Goal: Check status: Check status

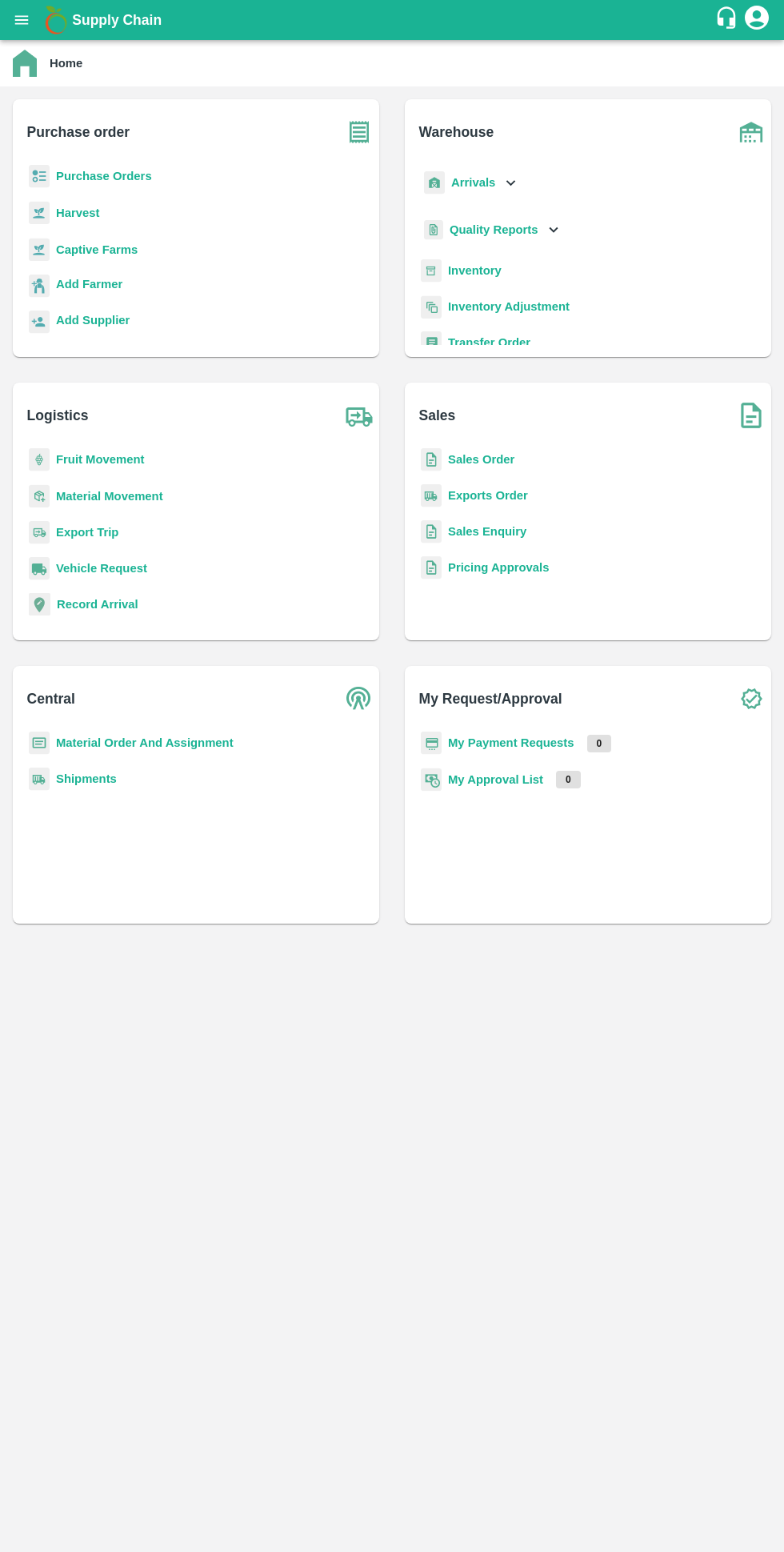
click at [535, 743] on b "My Payment Requests" at bounding box center [511, 742] width 127 height 13
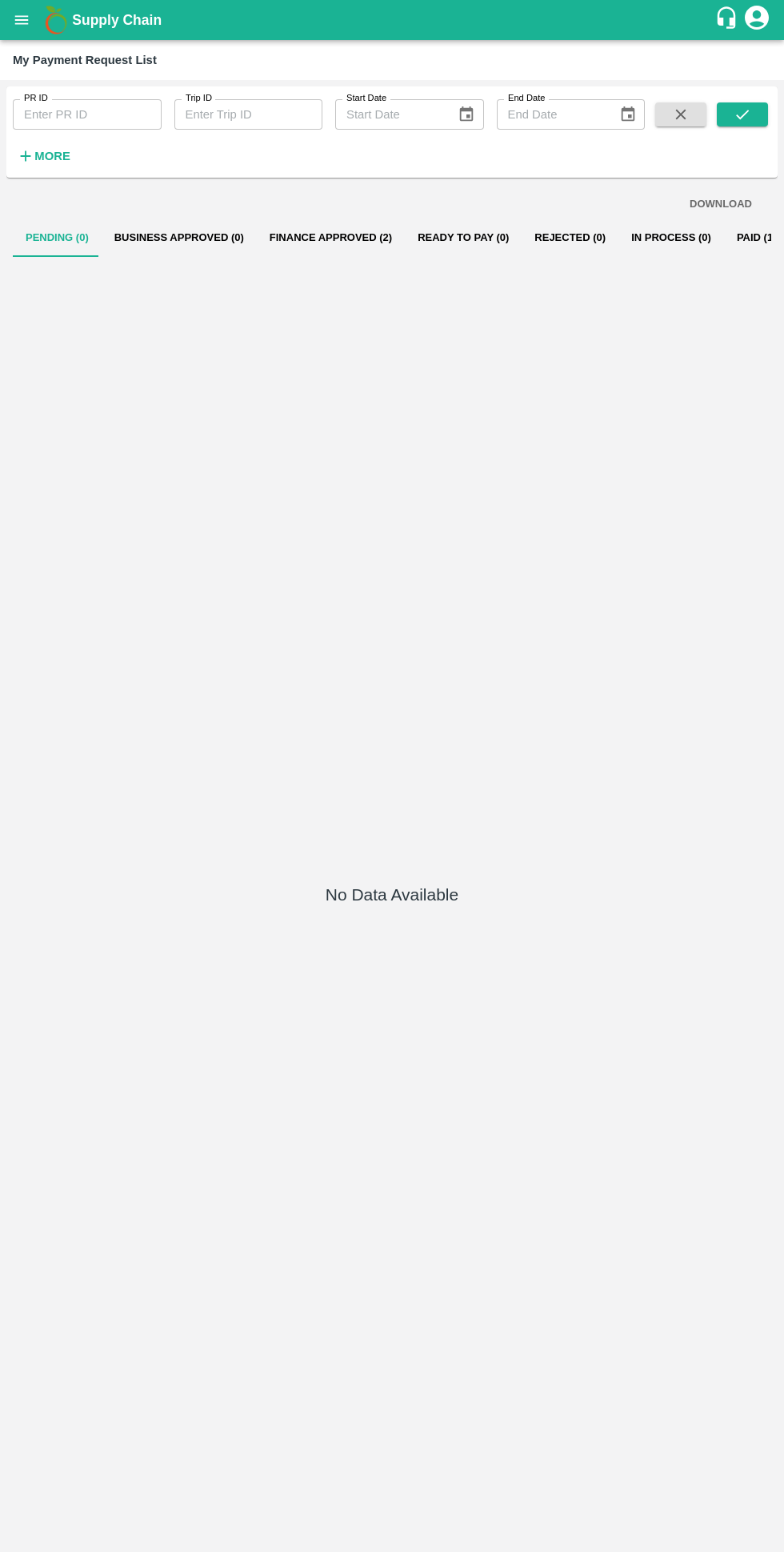
click at [724, 250] on button "Paid (120)" at bounding box center [763, 238] width 77 height 38
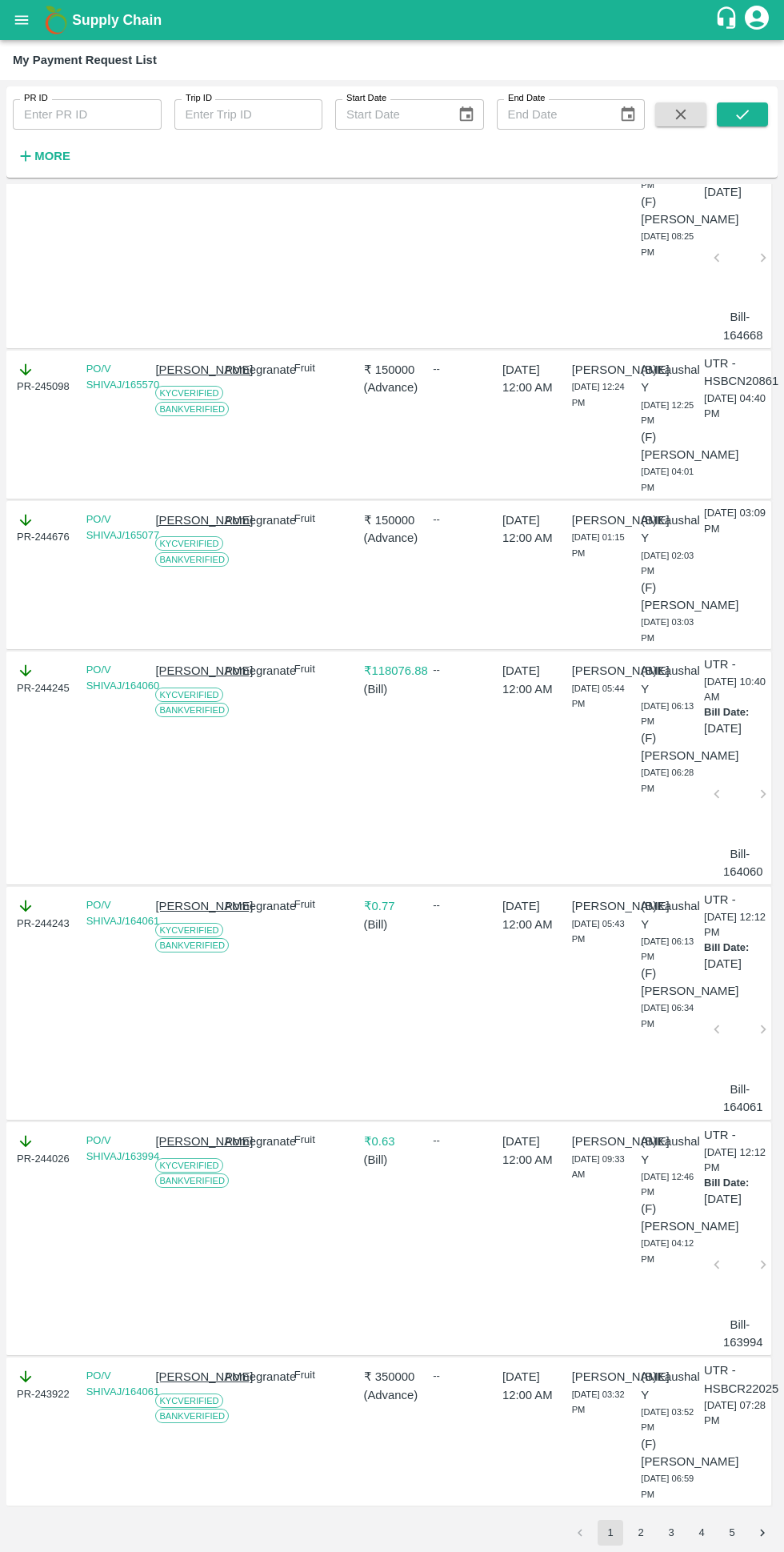
scroll to position [4368, 80]
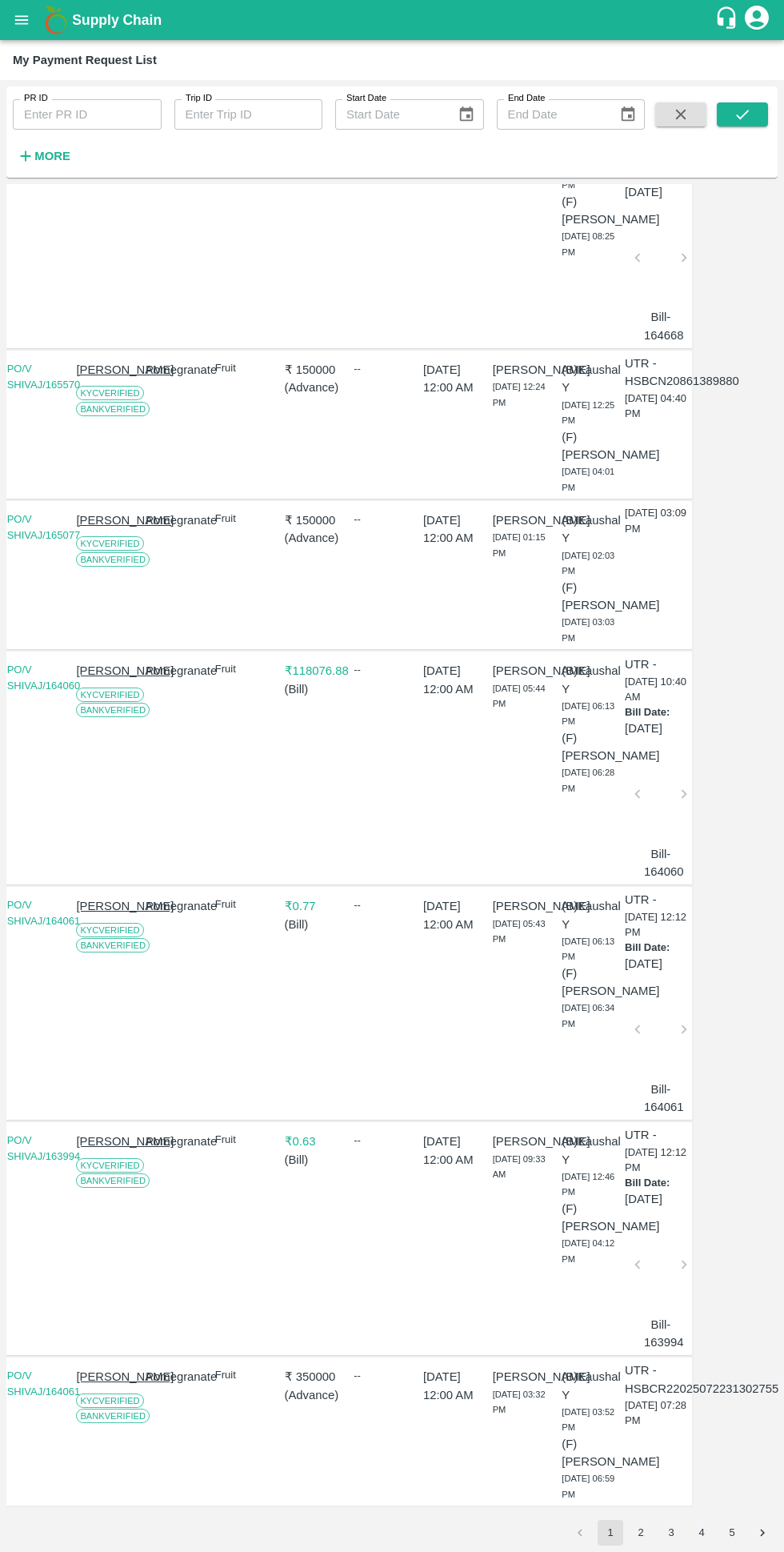
click at [638, 1529] on button "2" at bounding box center [641, 1532] width 26 height 26
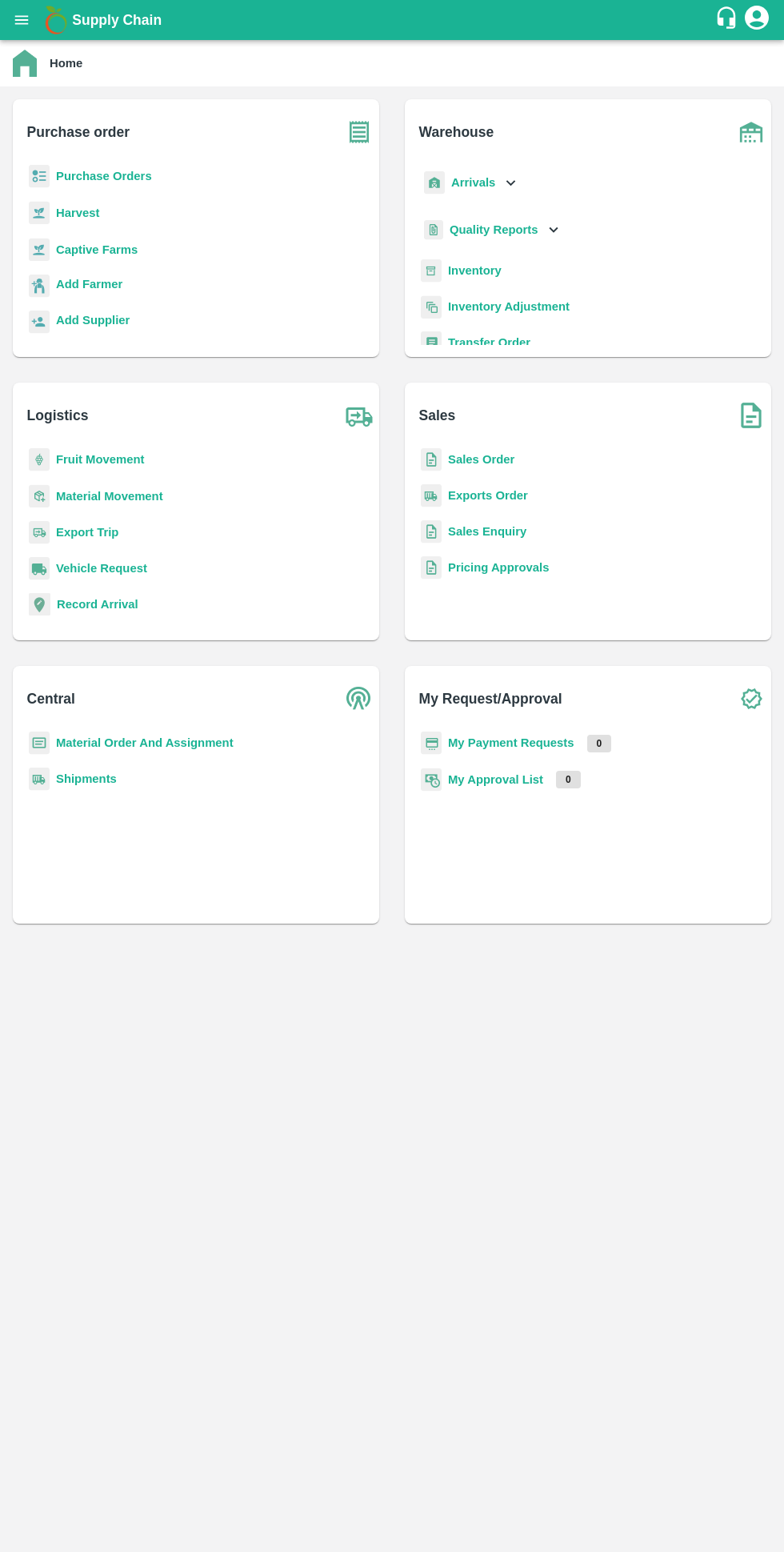
click at [80, 174] on b "Purchase Orders" at bounding box center [104, 175] width 96 height 13
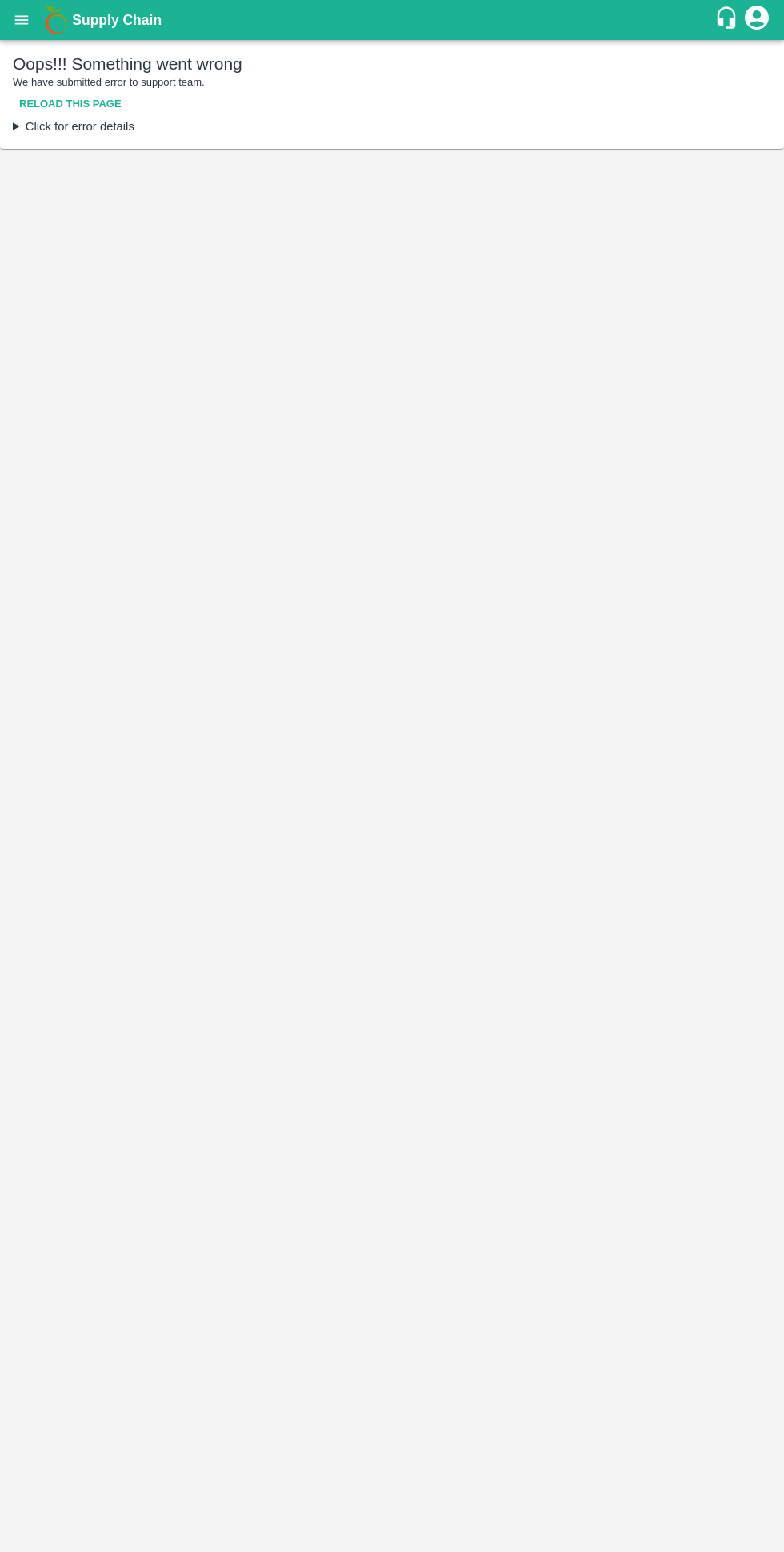
click at [21, 20] on icon "open drawer" at bounding box center [22, 20] width 14 height 9
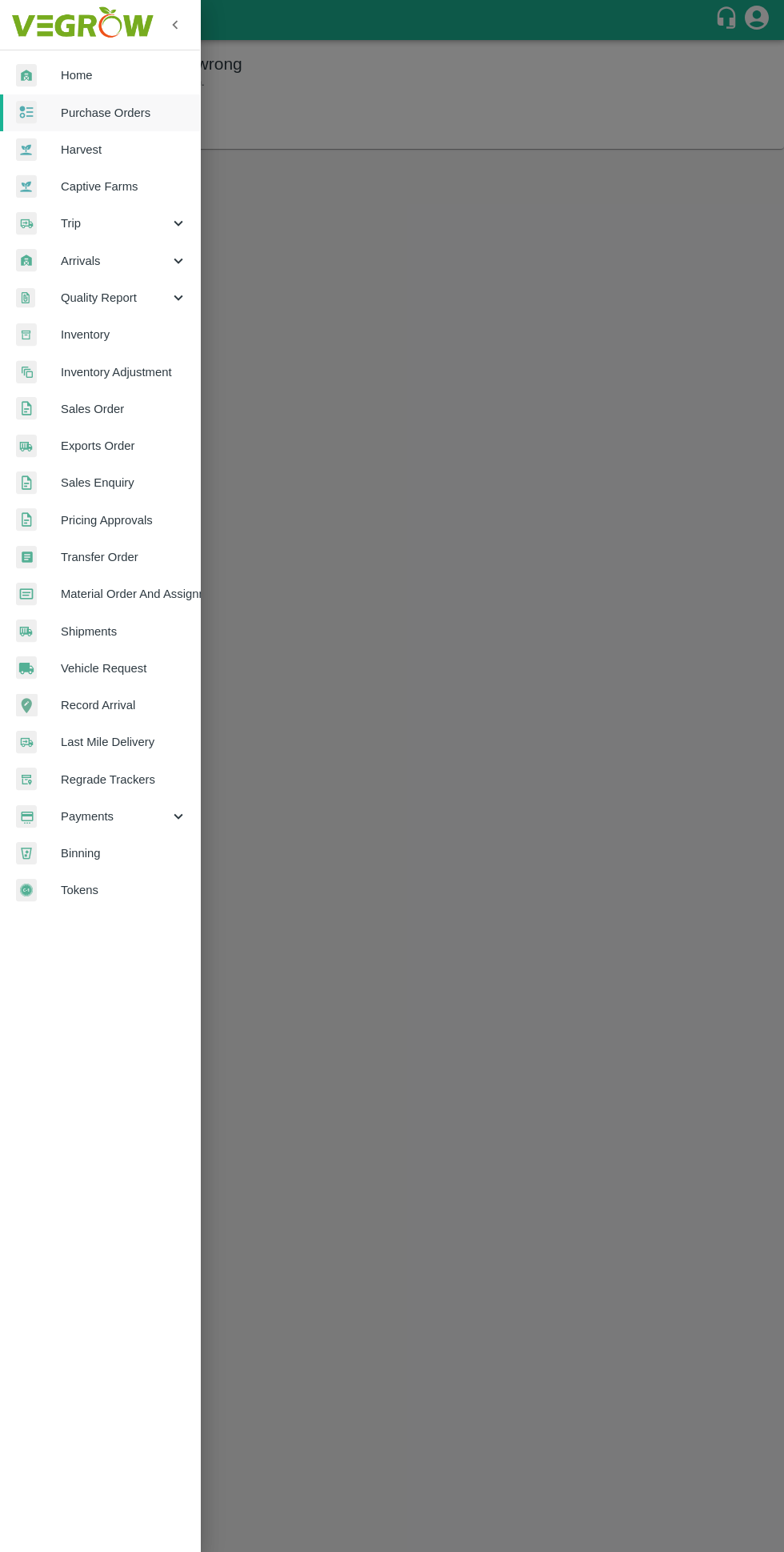
click at [130, 106] on span "Purchase Orders" at bounding box center [124, 113] width 127 height 18
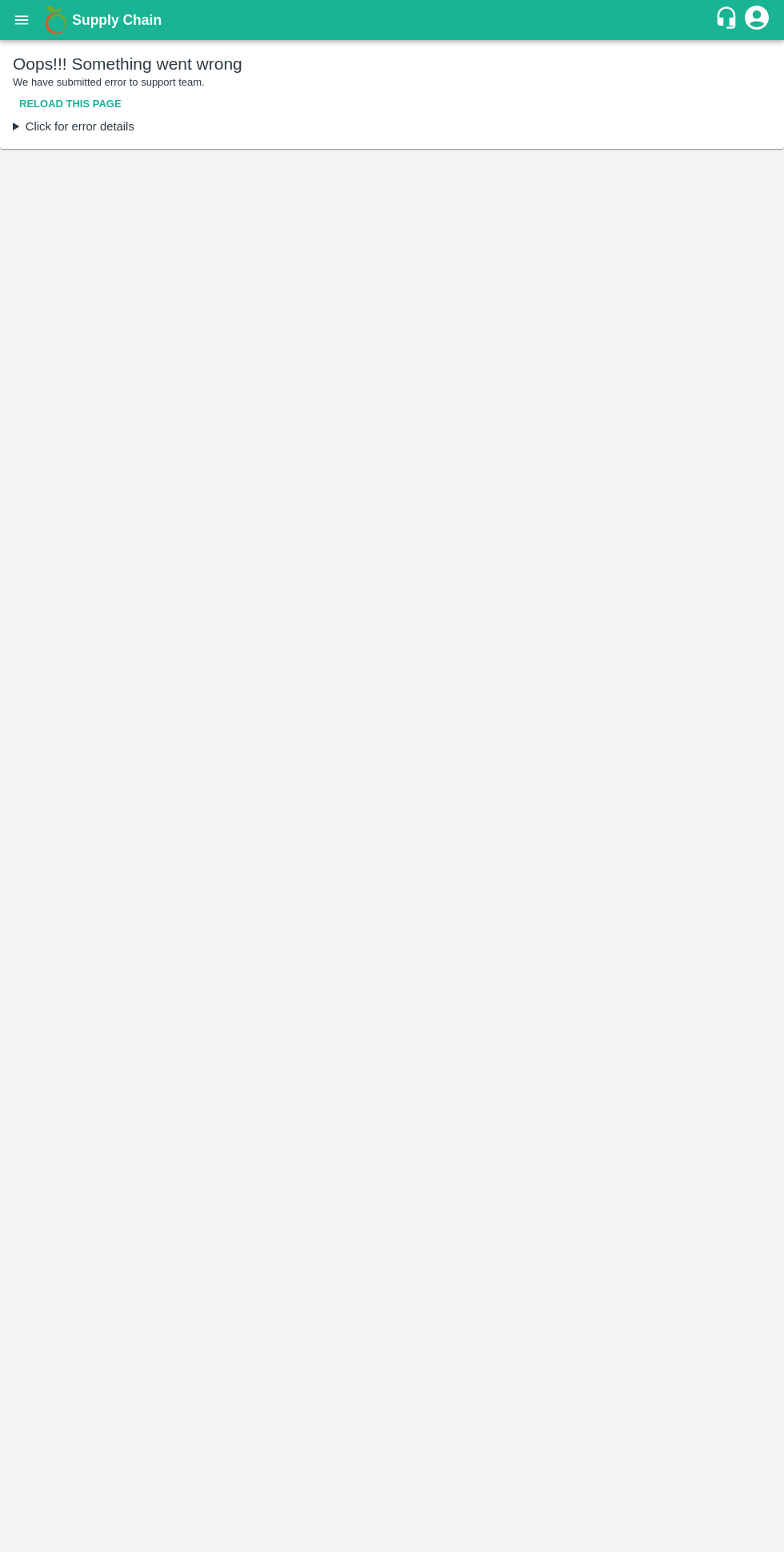
click at [91, 99] on button "Reload this page" at bounding box center [70, 104] width 115 height 28
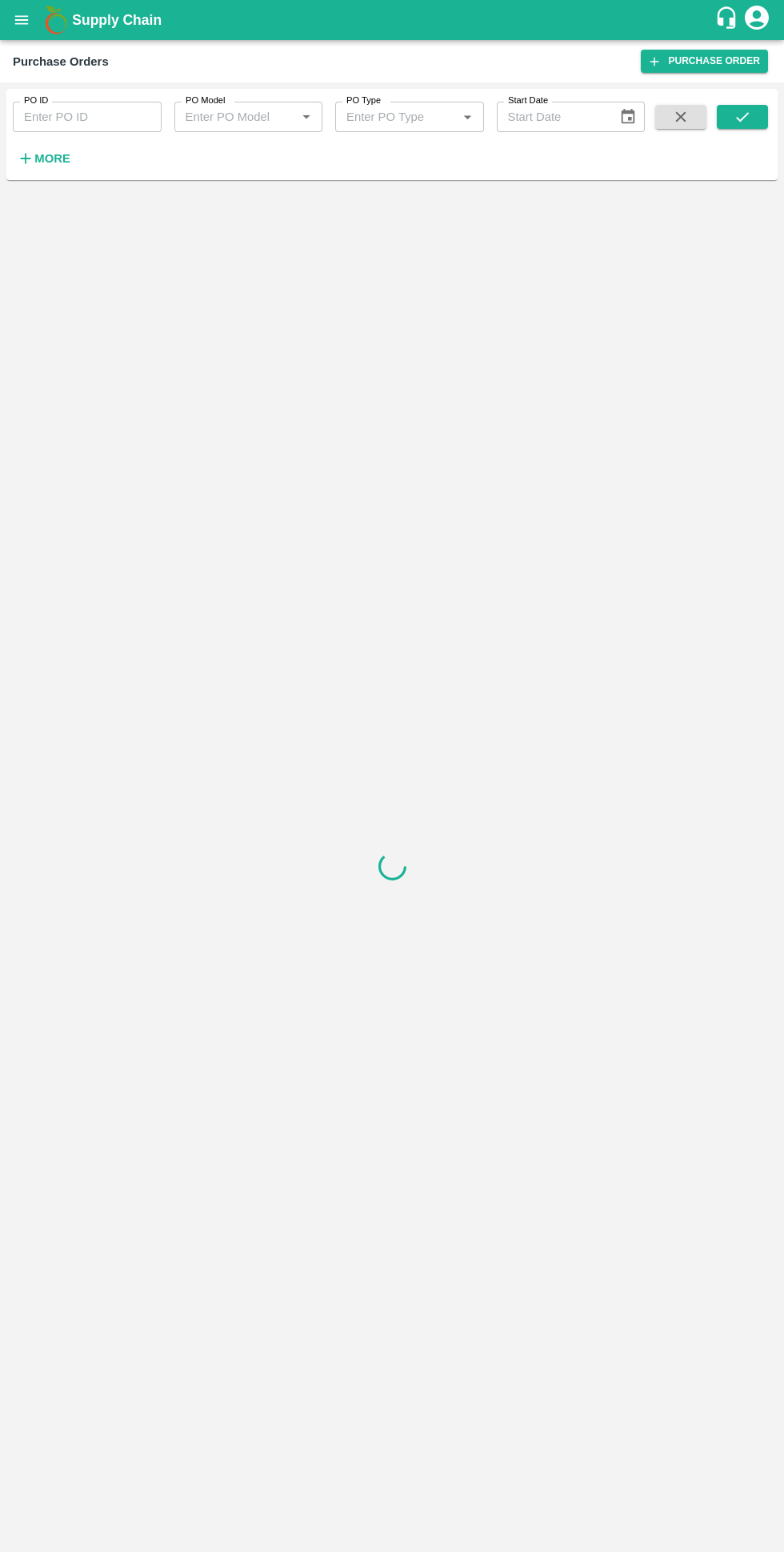
click at [45, 162] on strong "More" at bounding box center [52, 158] width 36 height 13
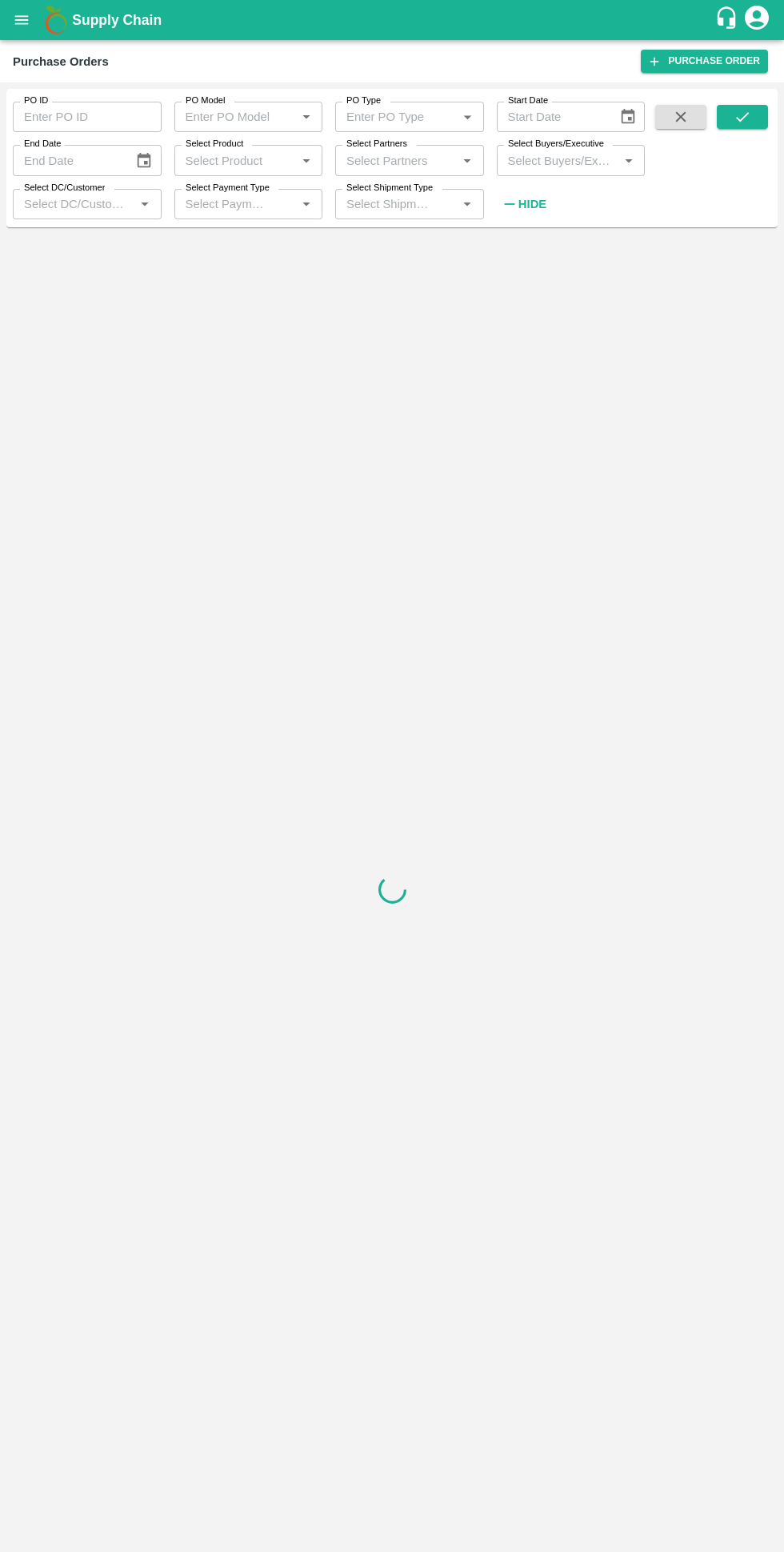
click at [567, 149] on label "Select Buyers/Executive" at bounding box center [556, 144] width 96 height 13
click at [567, 150] on input "Select Buyers/Executive" at bounding box center [558, 160] width 113 height 21
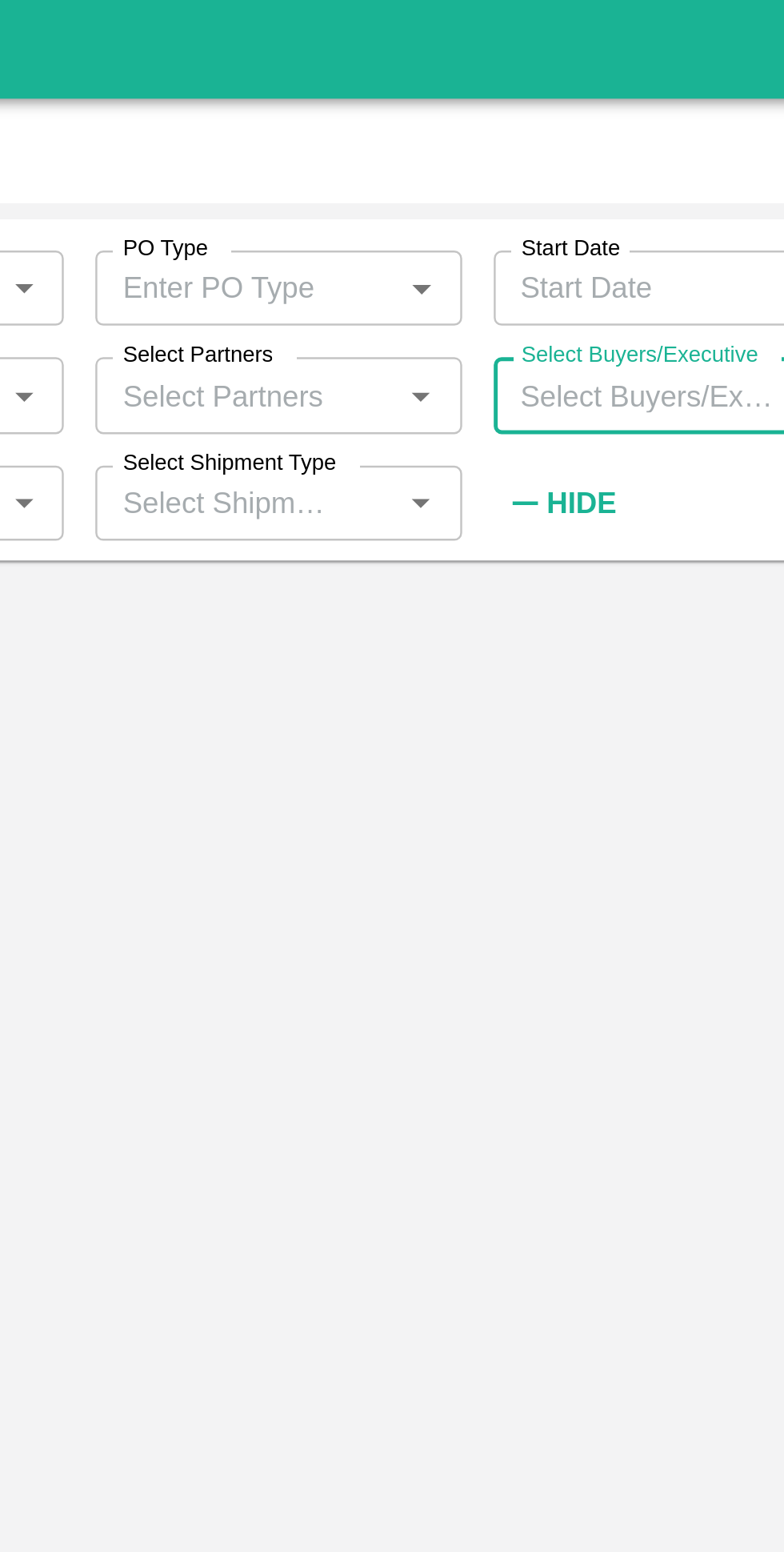
click at [380, 162] on input "Select Partners" at bounding box center [397, 160] width 113 height 21
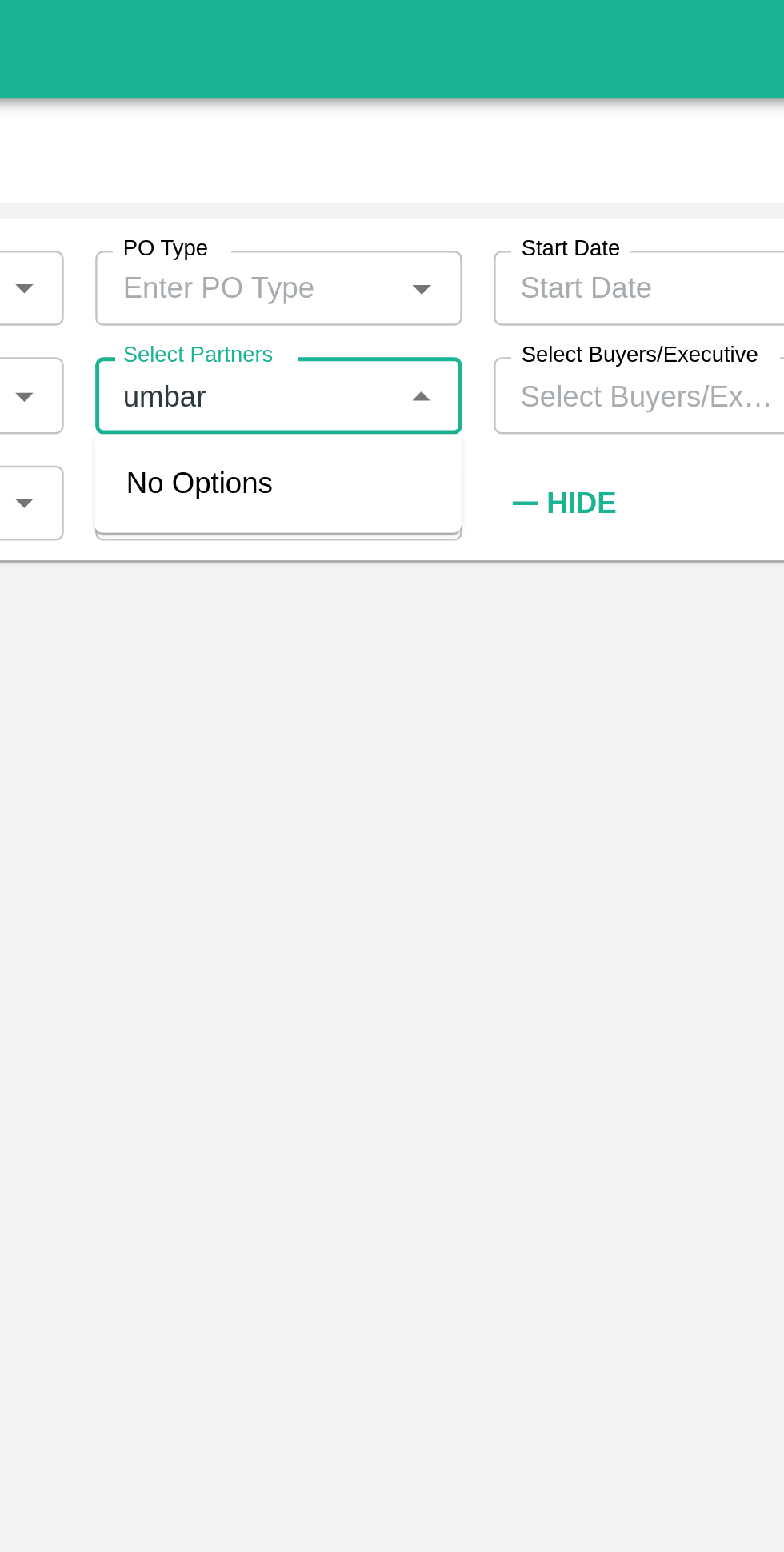
type input "umbare"
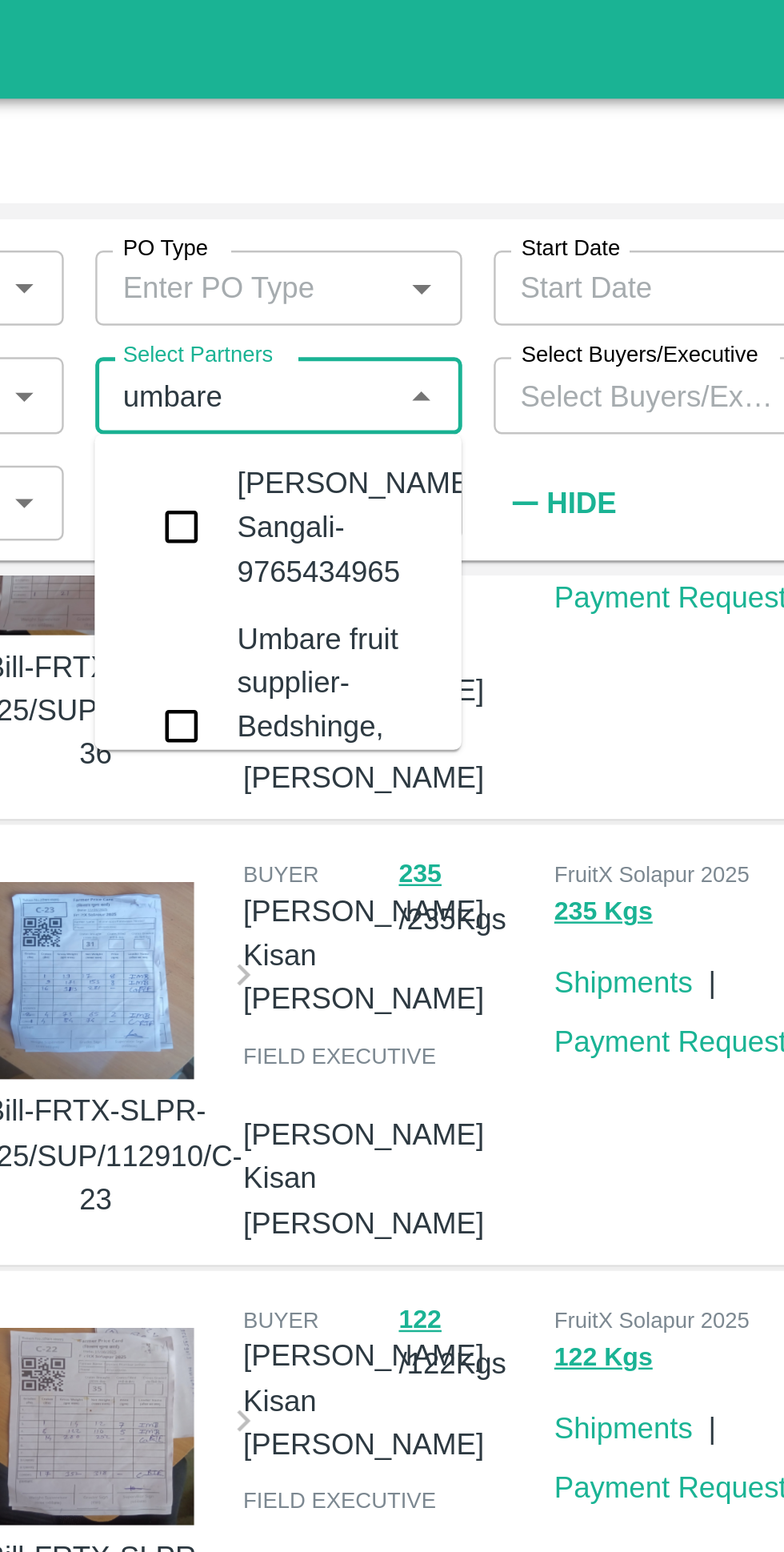
scroll to position [511, 0]
click at [421, 292] on div "Umbare fruit supplier-Bedshinge, Pune-7350025925" at bounding box center [433, 295] width 79 height 89
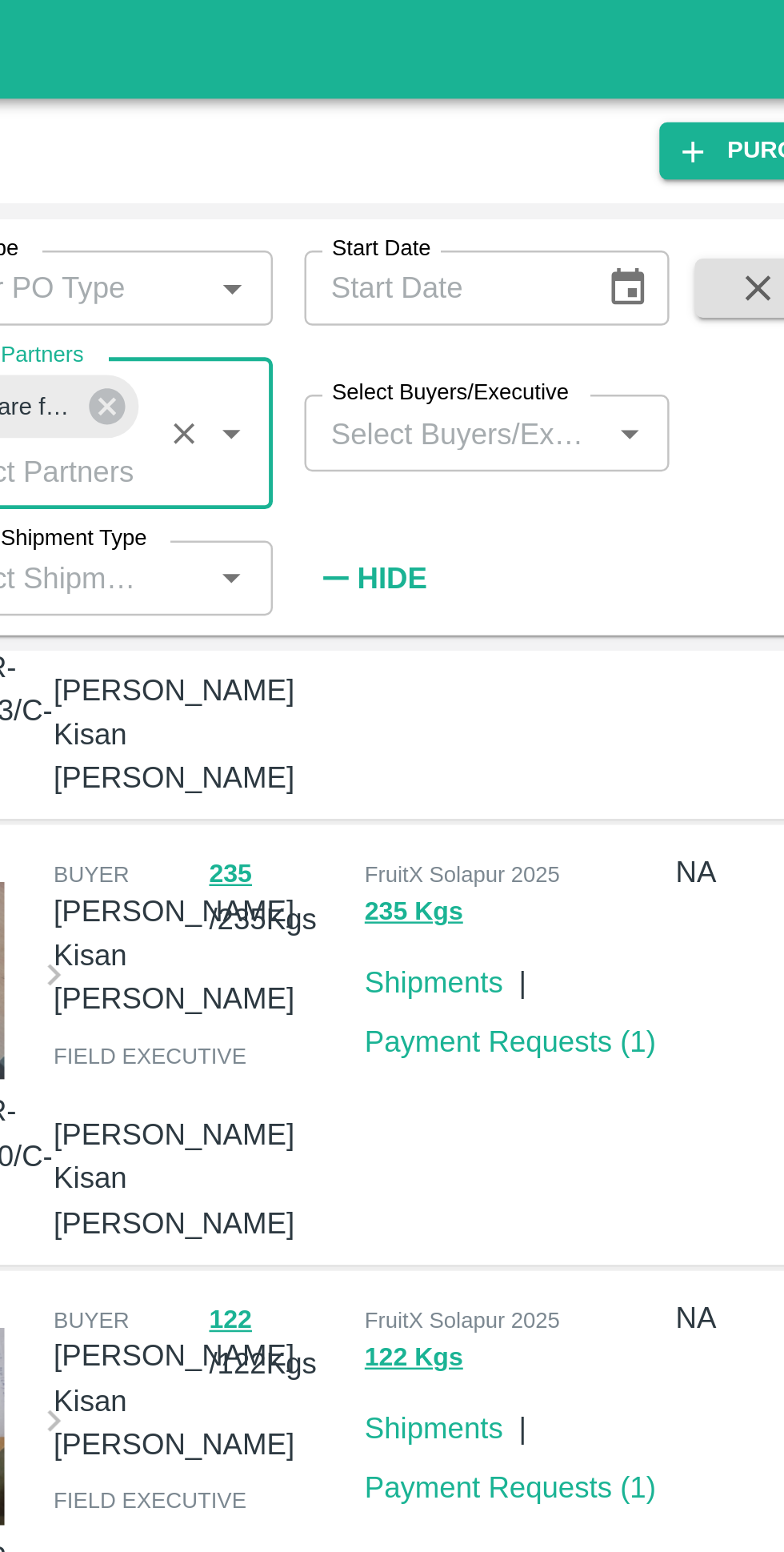
scroll to position [0, 0]
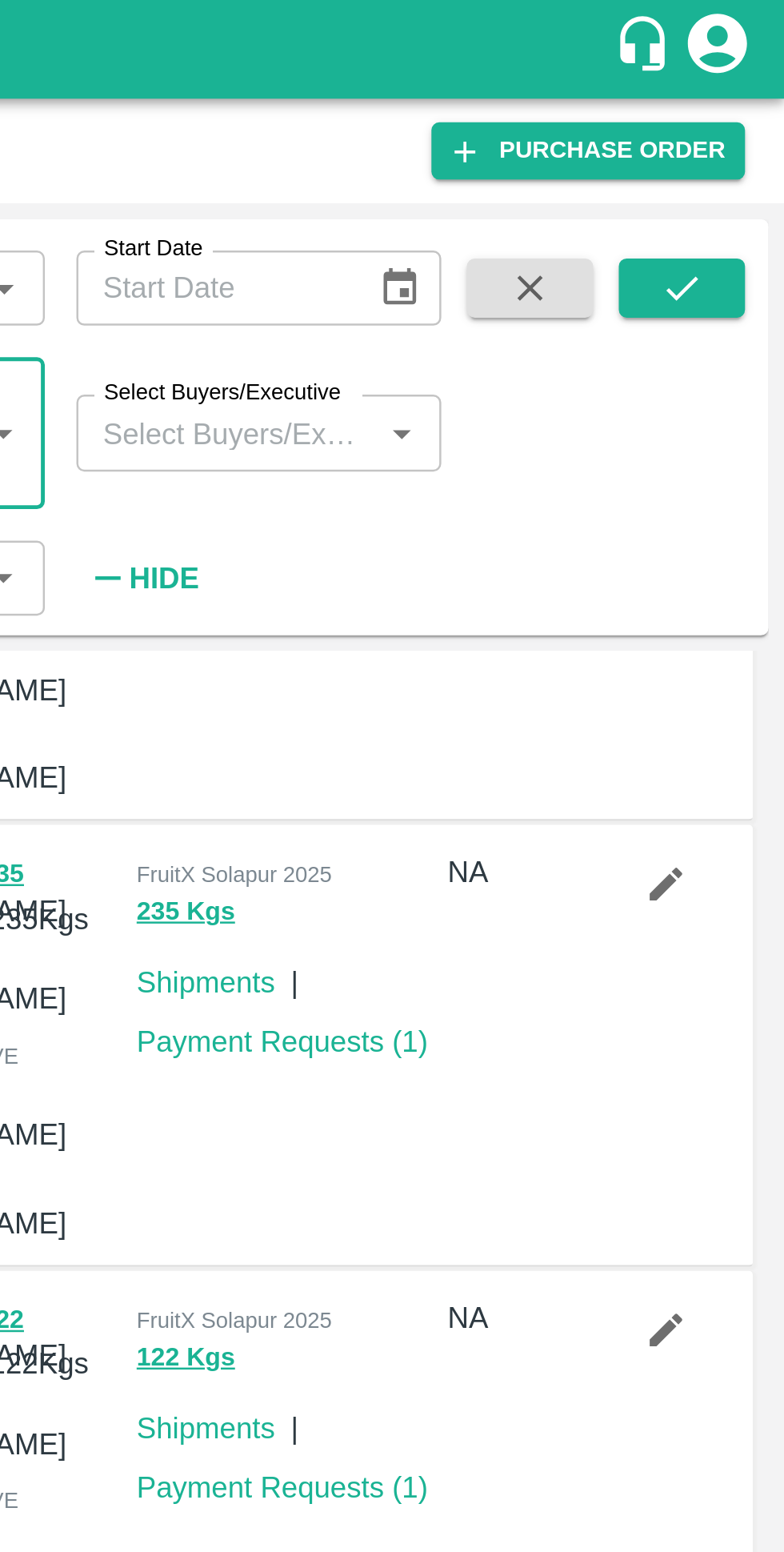
click at [756, 126] on button "submit" at bounding box center [743, 117] width 51 height 24
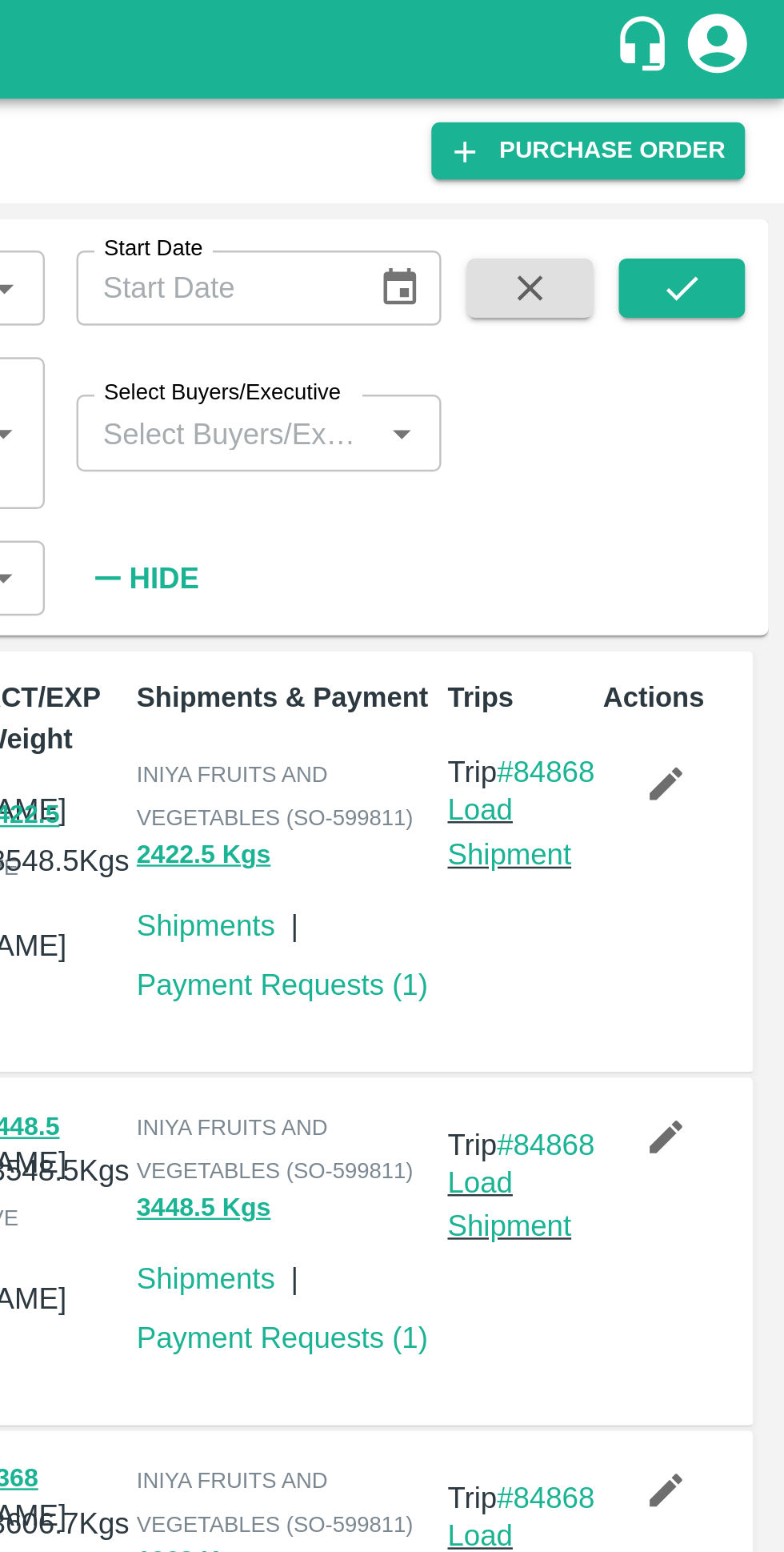
click at [590, 404] on link "Payment Requests ( 1 )" at bounding box center [581, 399] width 119 height 13
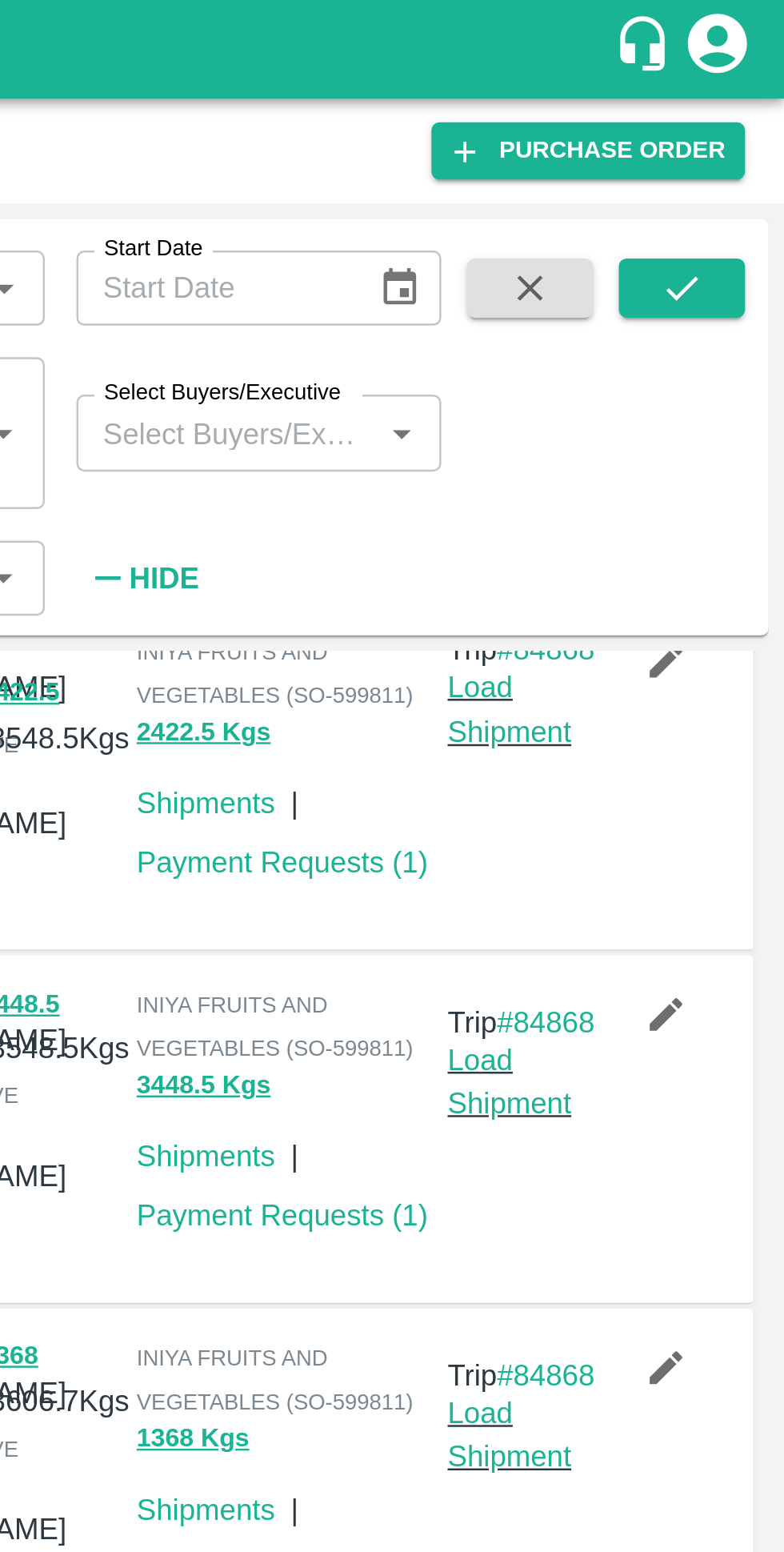
scroll to position [91, 0]
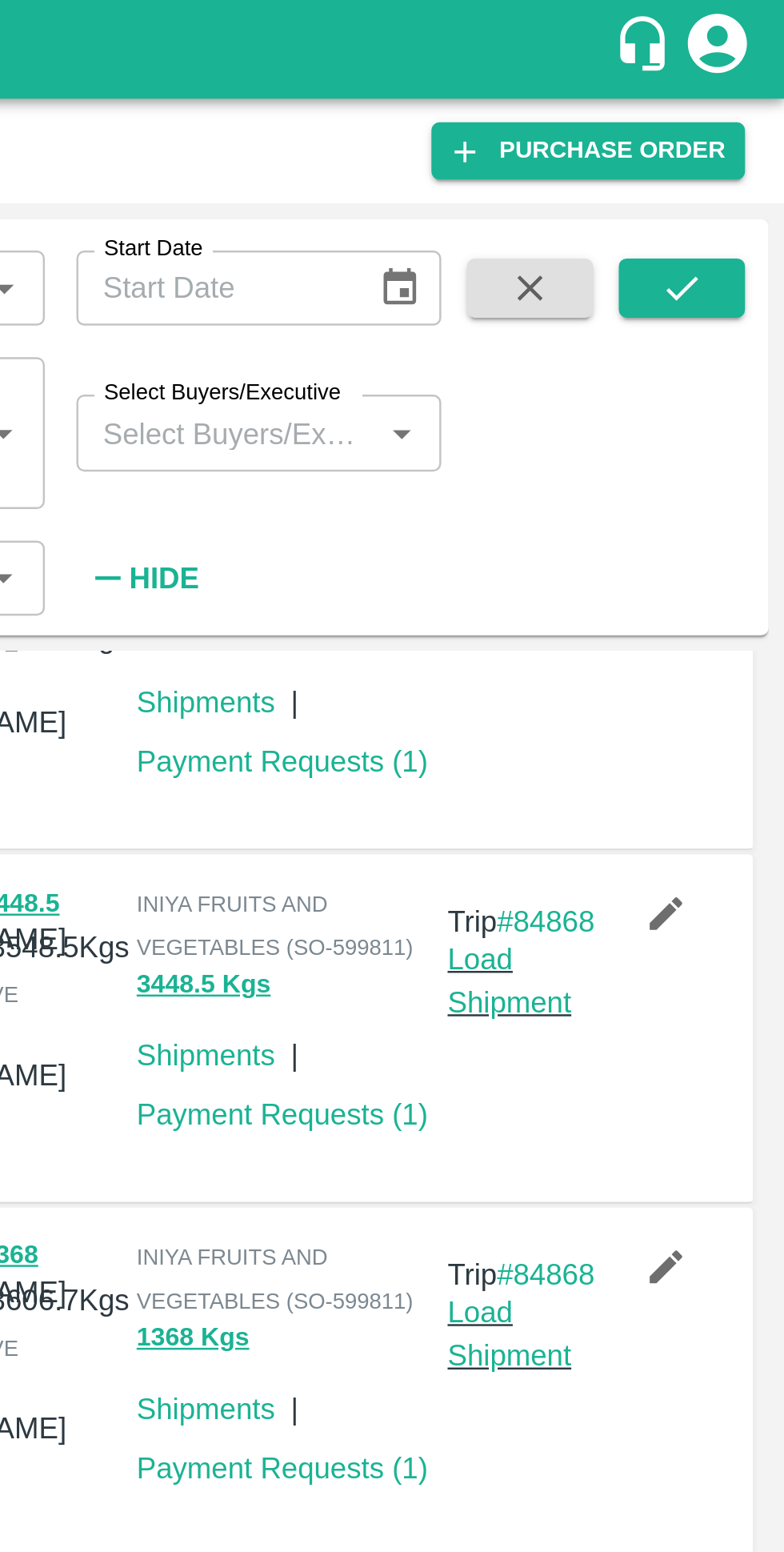
click at [586, 458] on link "Payment Requests ( 1 )" at bounding box center [581, 451] width 119 height 13
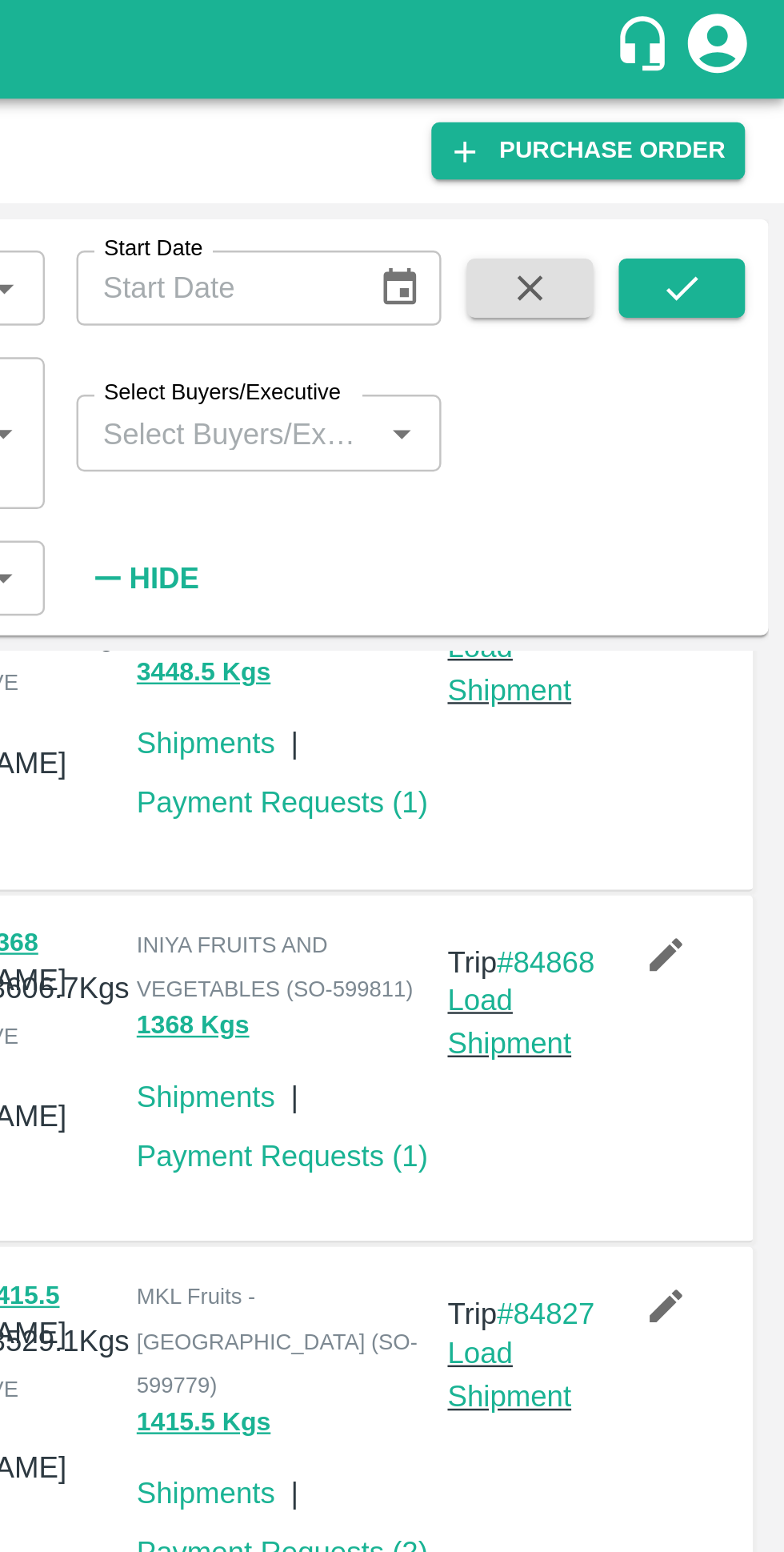
scroll to position [287, 0]
click at [586, 463] on link "Payment Requests ( 1 )" at bounding box center [581, 469] width 119 height 13
click at [592, 623] on link "Payment Requests ( 2 )" at bounding box center [581, 629] width 119 height 13
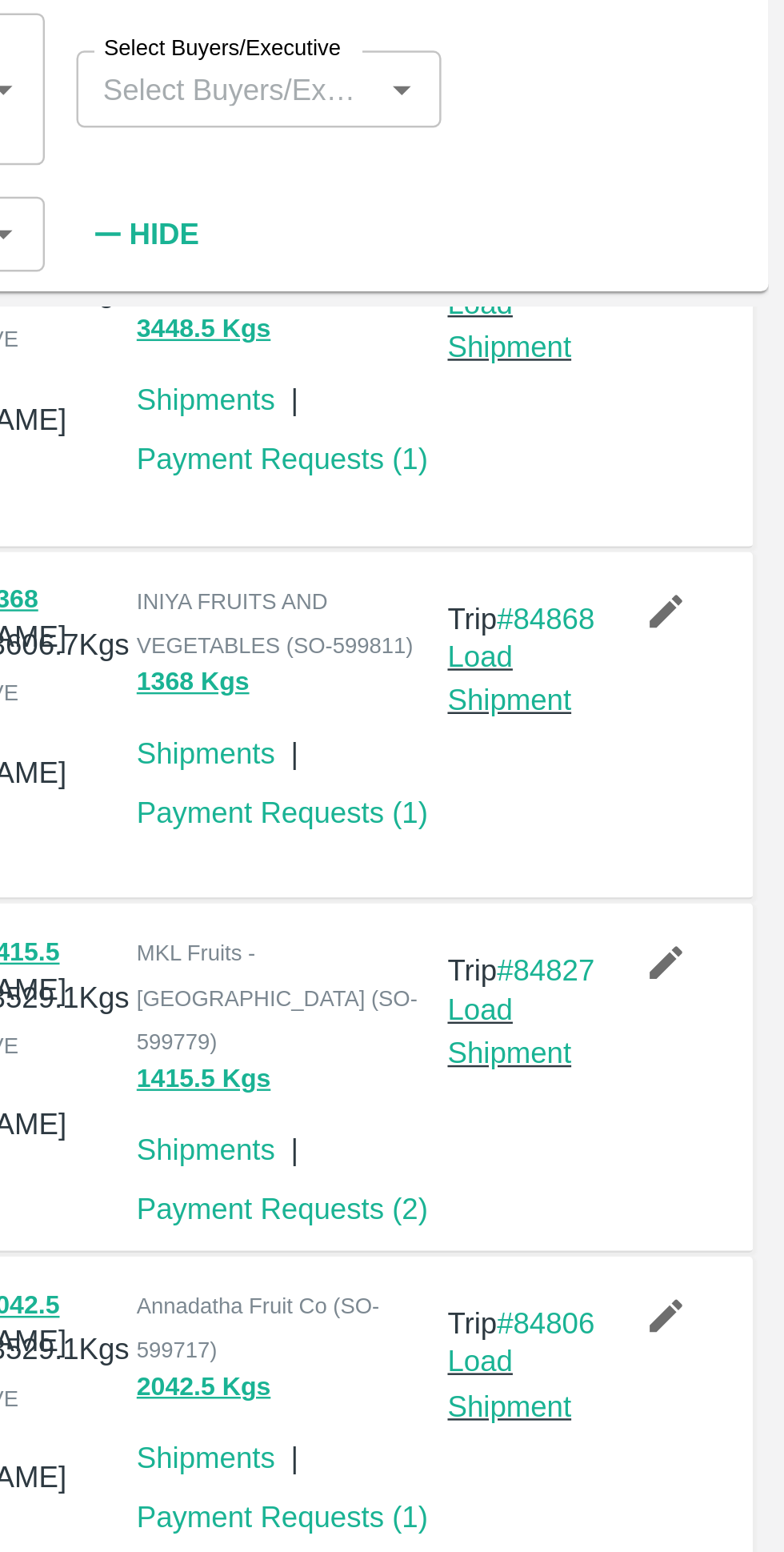
scroll to position [0, 0]
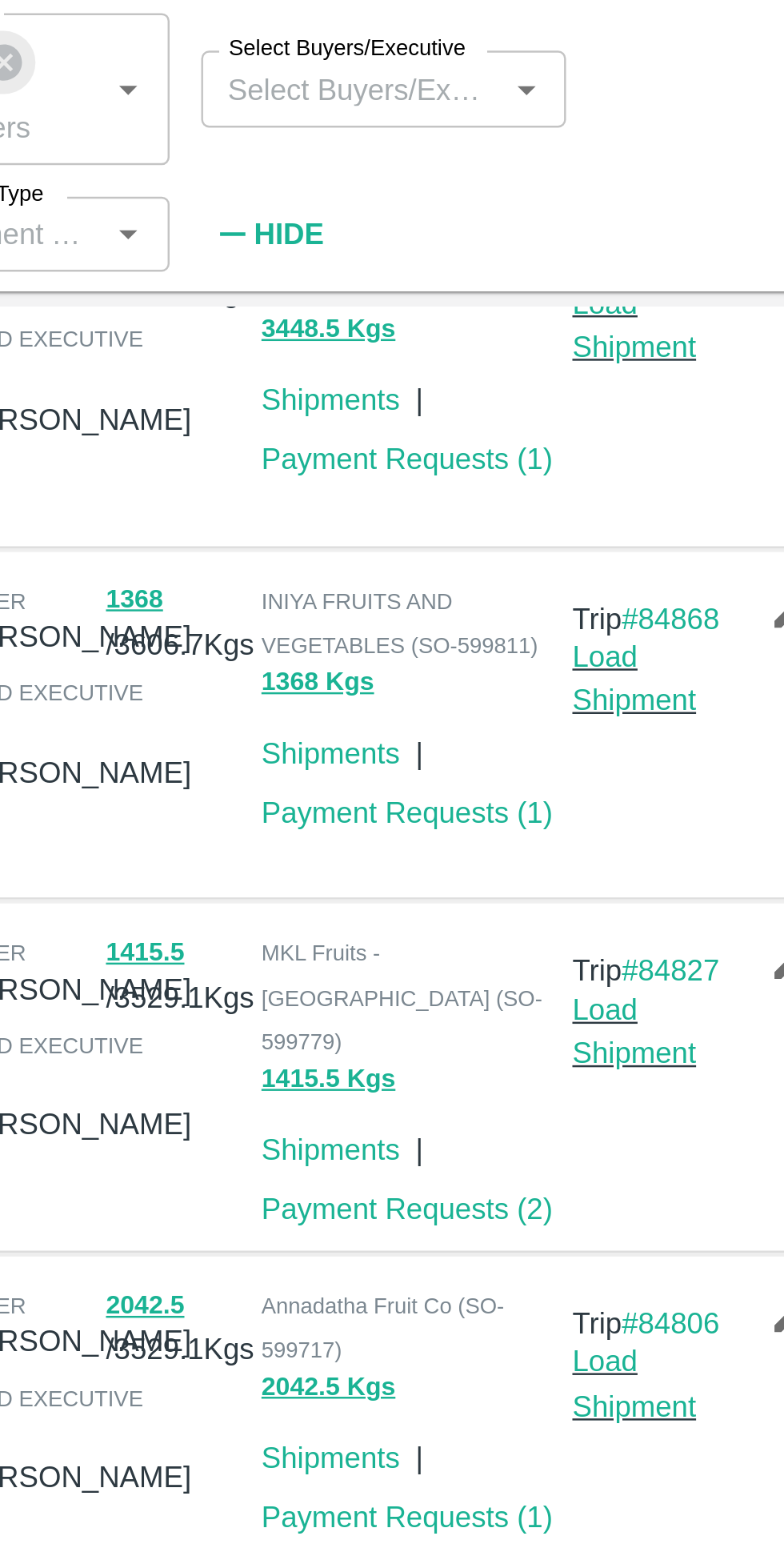
click at [593, 748] on link "Payment Requests ( 1 )" at bounding box center [581, 754] width 119 height 13
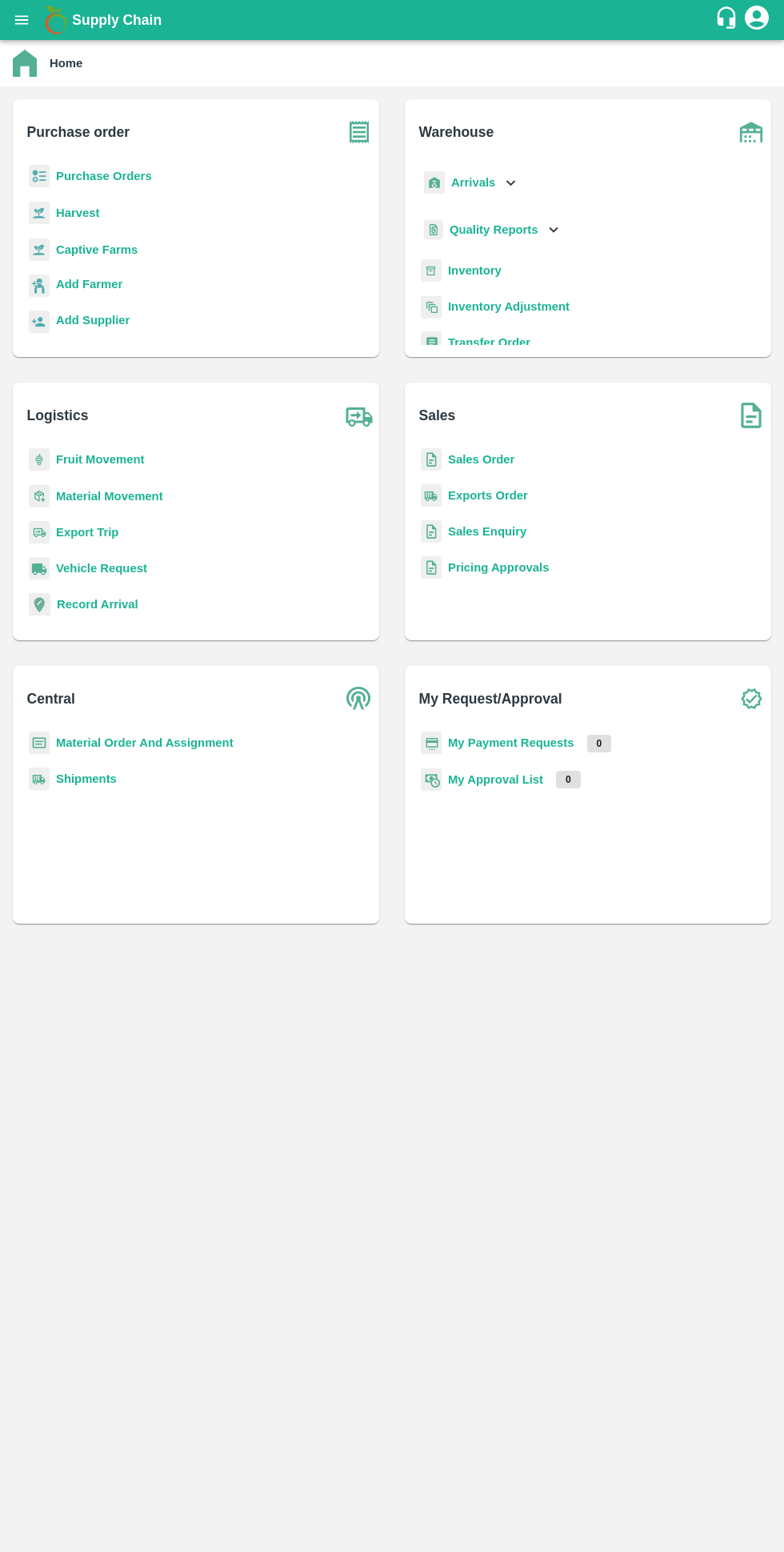
click at [531, 740] on b "My Payment Requests" at bounding box center [511, 742] width 127 height 13
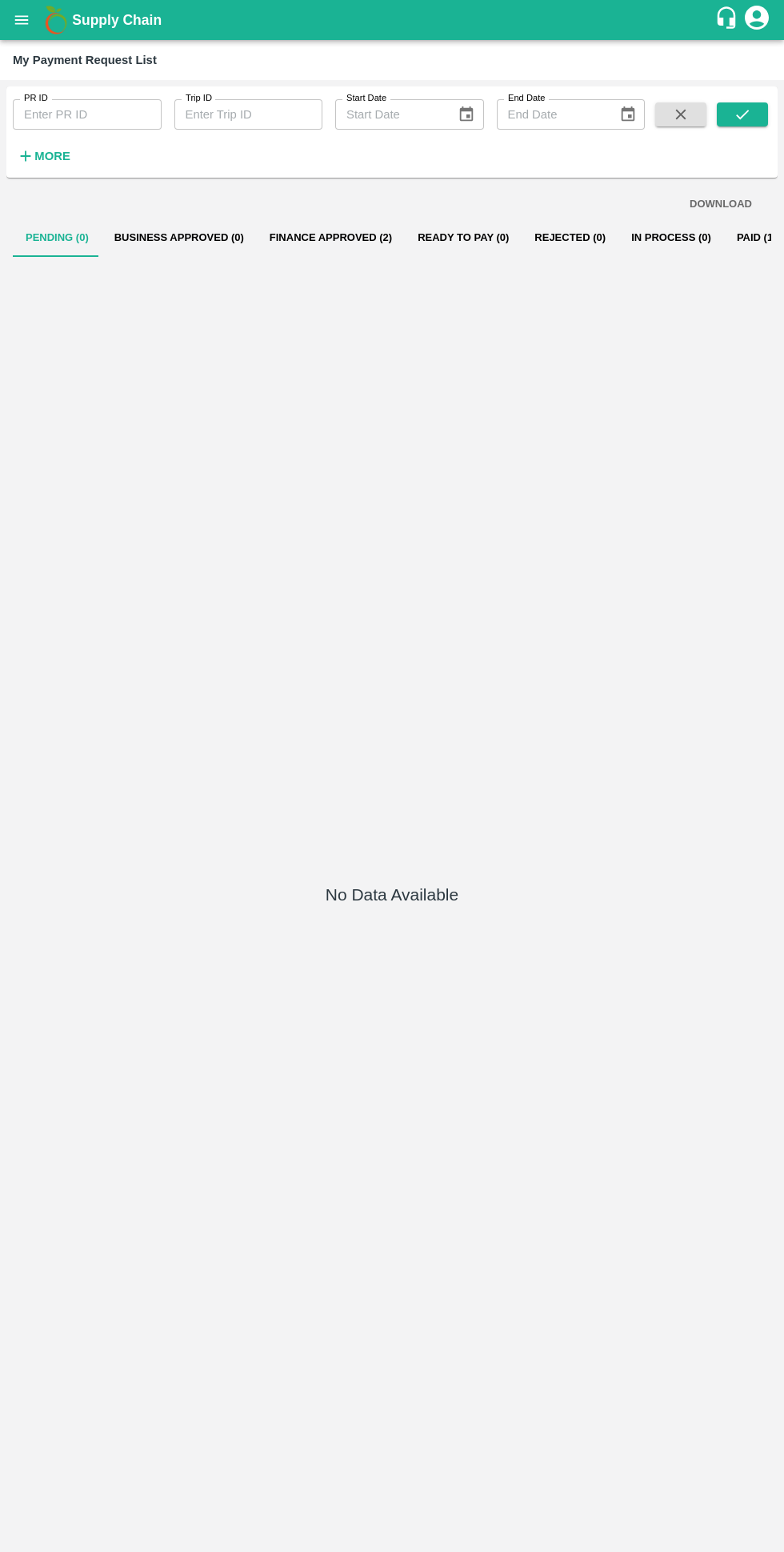
click at [297, 237] on button "Finance Approved (2)" at bounding box center [330, 238] width 148 height 38
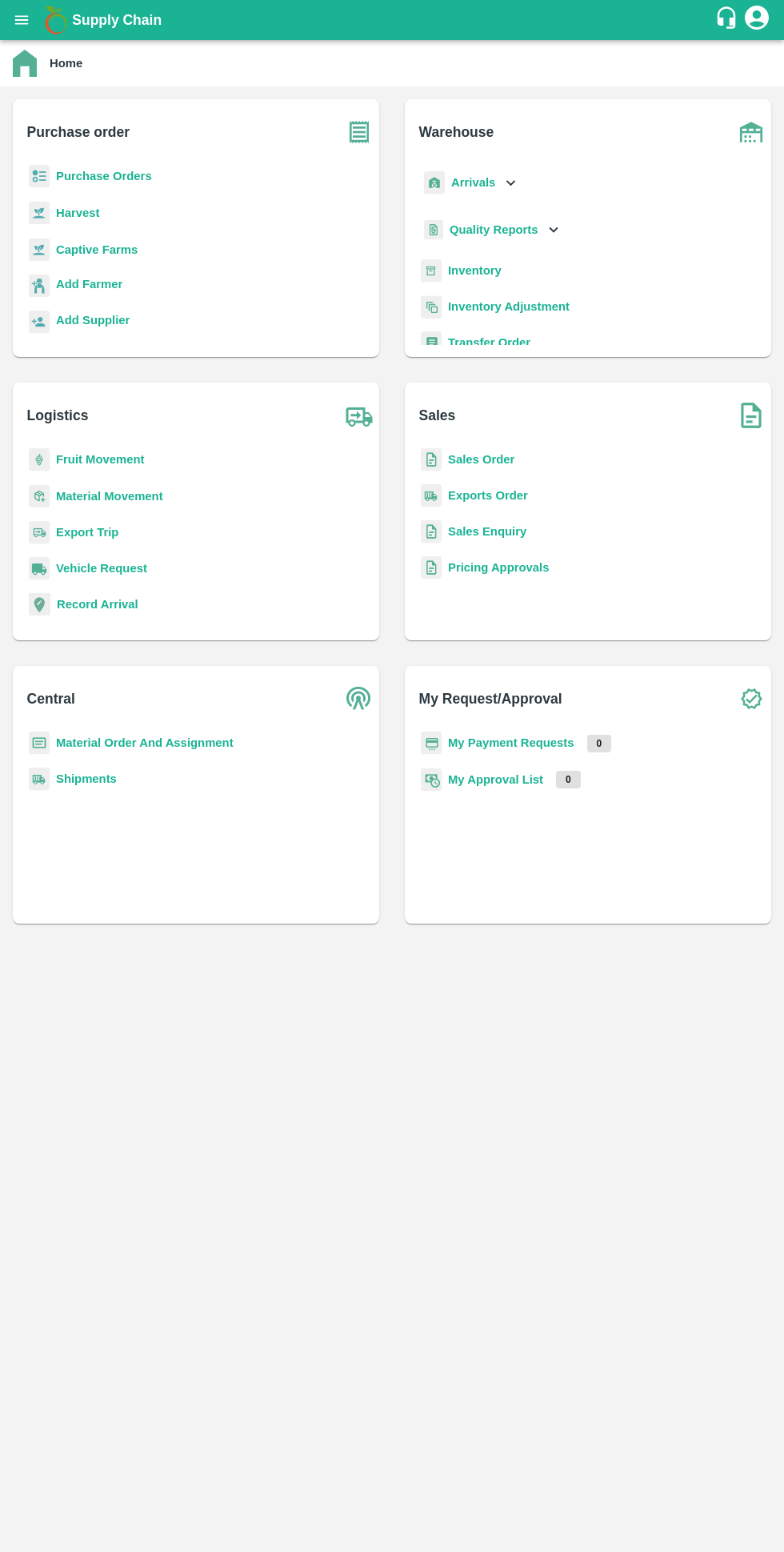
click at [558, 743] on b "My Payment Requests" at bounding box center [511, 742] width 127 height 13
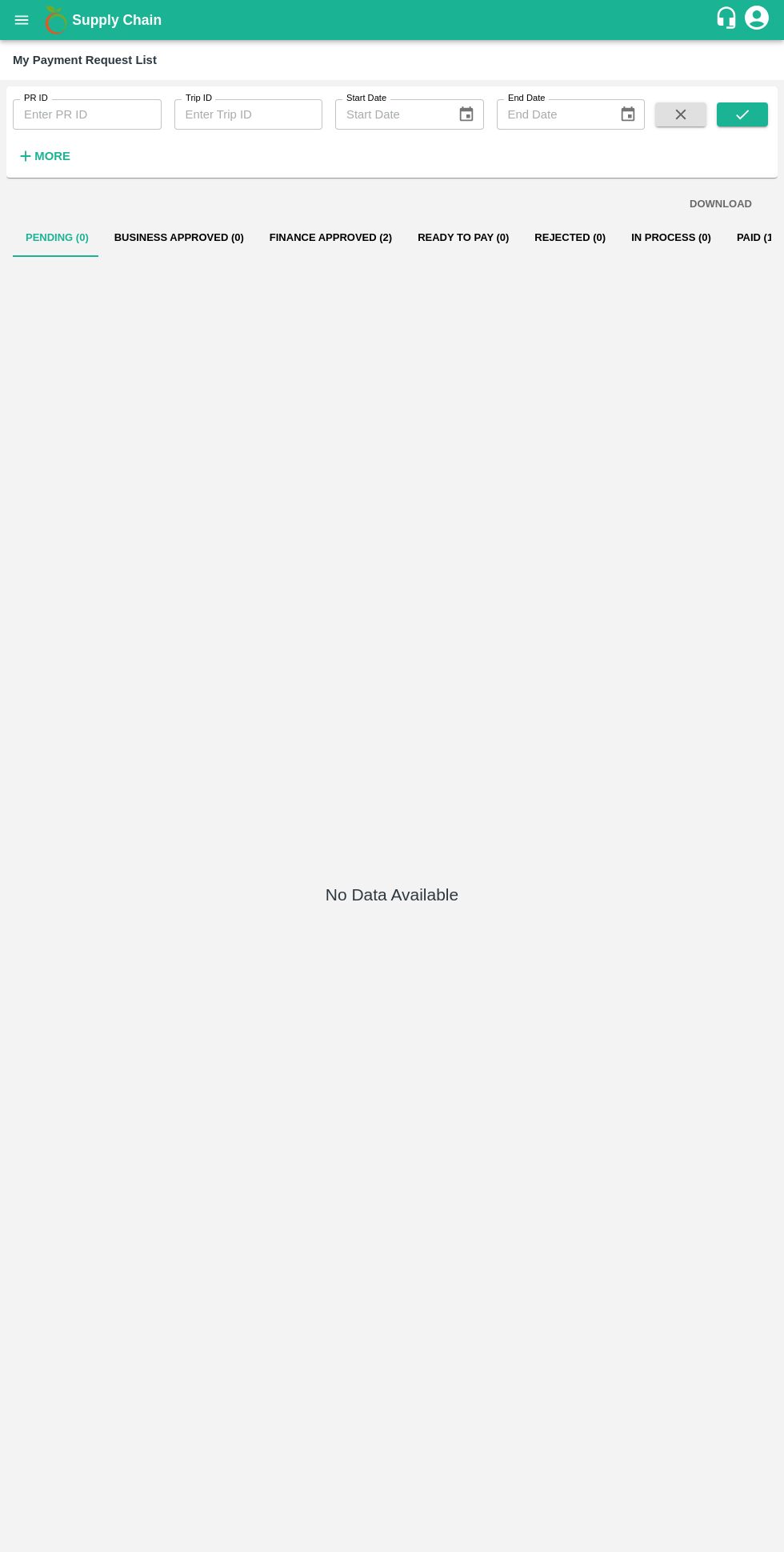
click at [339, 233] on button "Finance Approved (2)" at bounding box center [330, 238] width 148 height 38
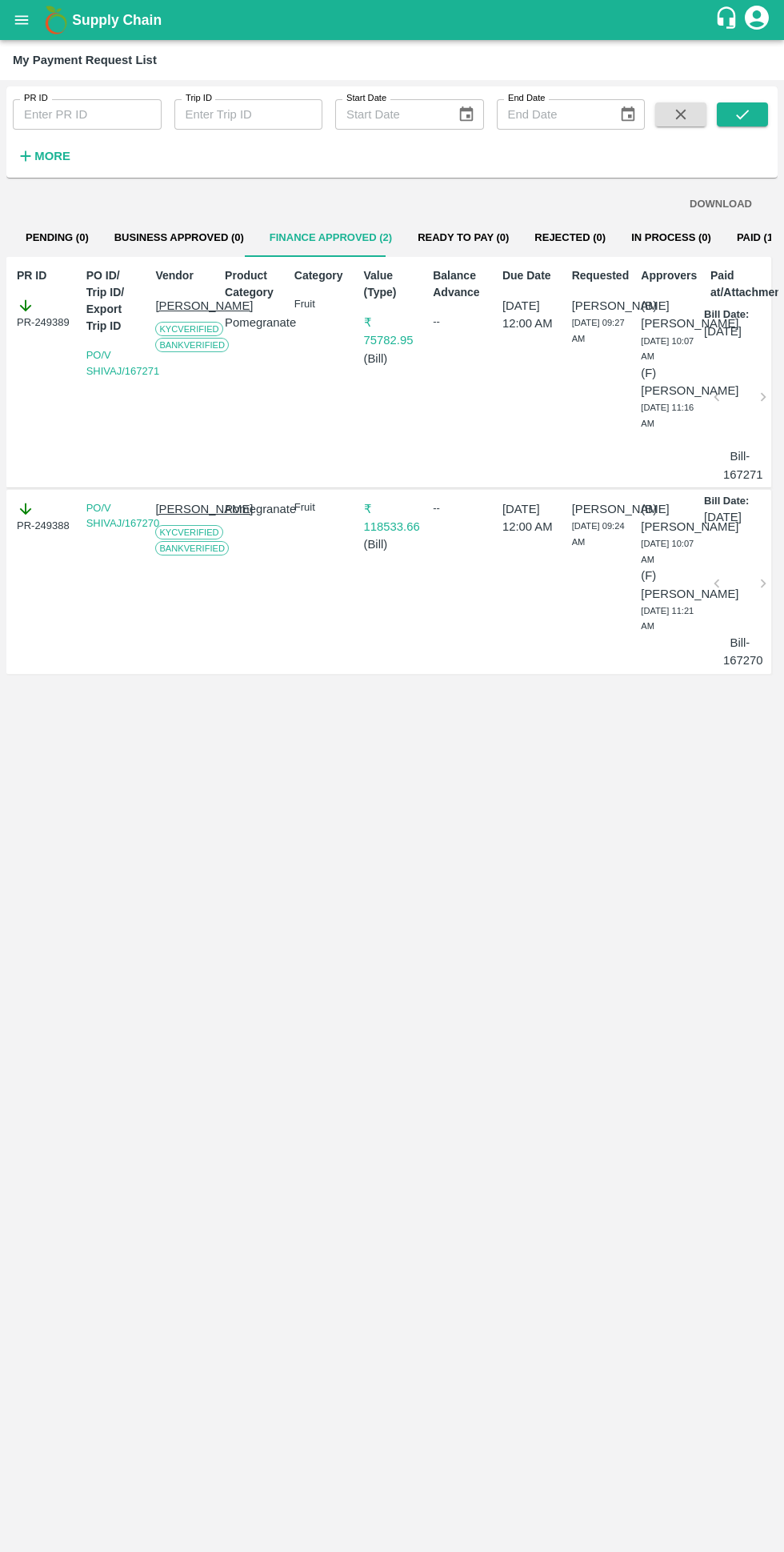
click at [724, 232] on button "Paid (120)" at bounding box center [763, 238] width 77 height 38
